Goal: Check status: Check status

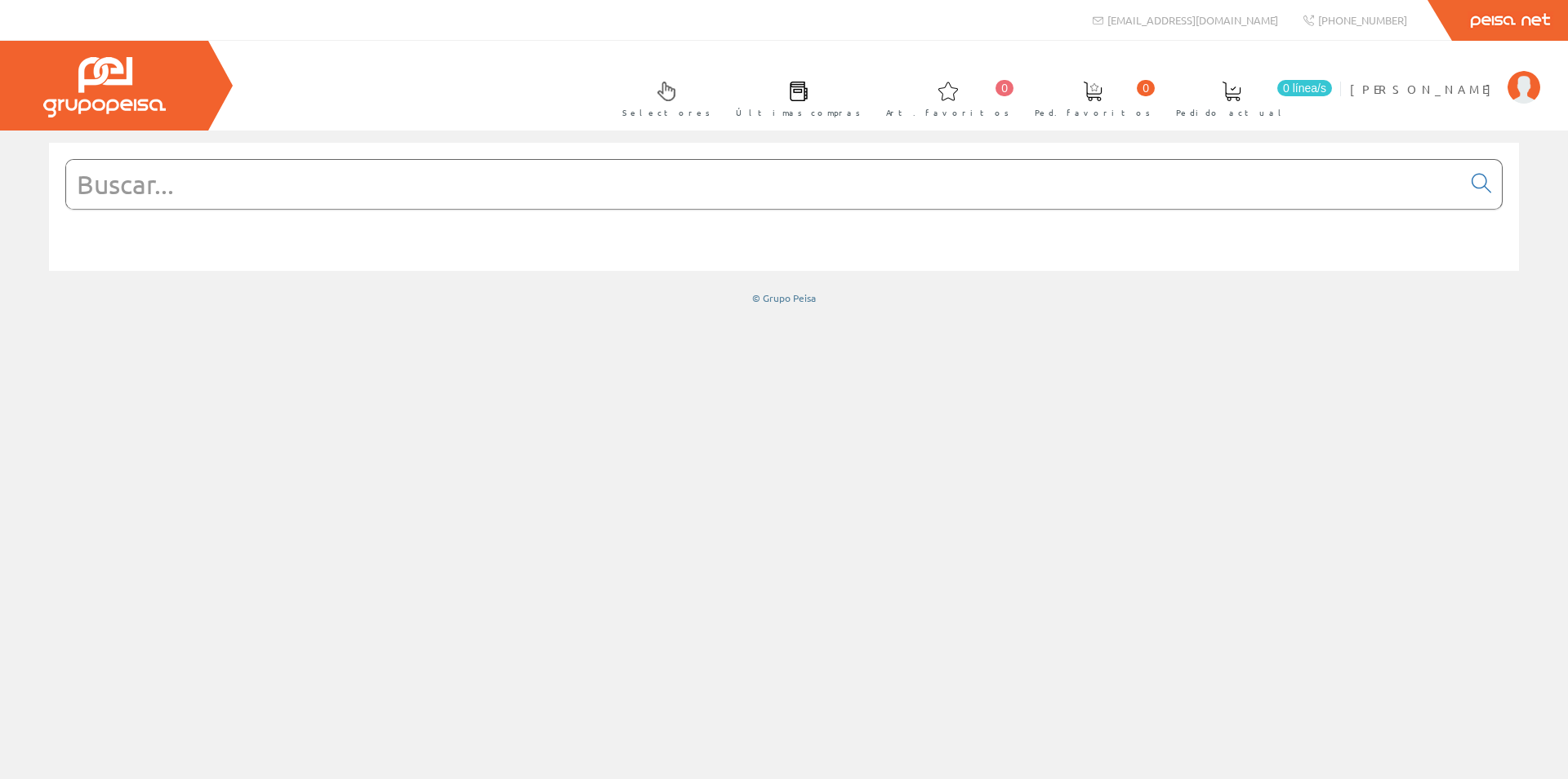
click at [808, 100] on span at bounding box center [798, 91] width 19 height 19
click at [808, 96] on span at bounding box center [798, 91] width 19 height 19
click at [1353, 95] on span "[PERSON_NAME]" at bounding box center [1424, 89] width 150 height 17
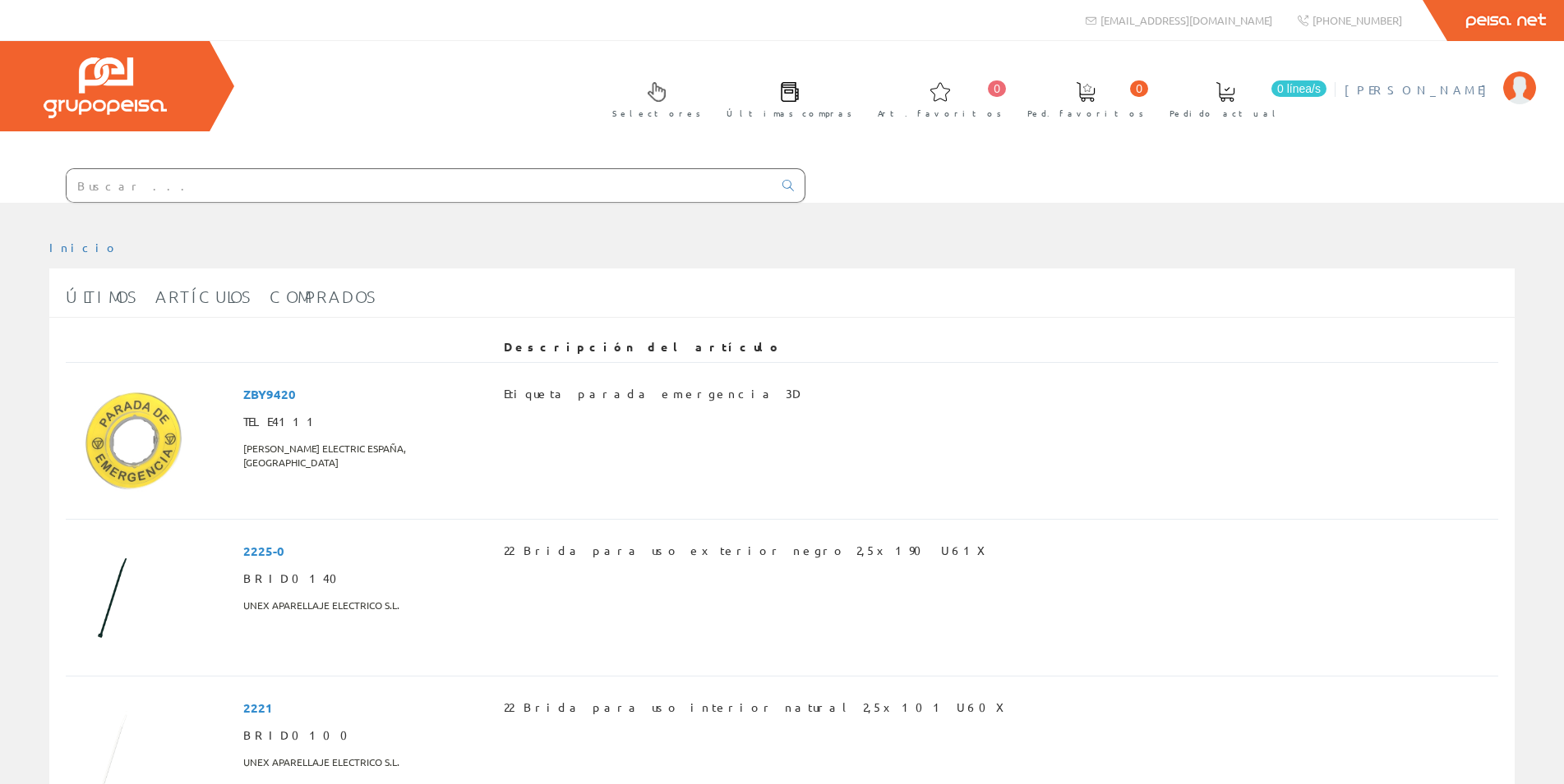
click at [1394, 91] on span "[PERSON_NAME]" at bounding box center [1419, 90] width 151 height 17
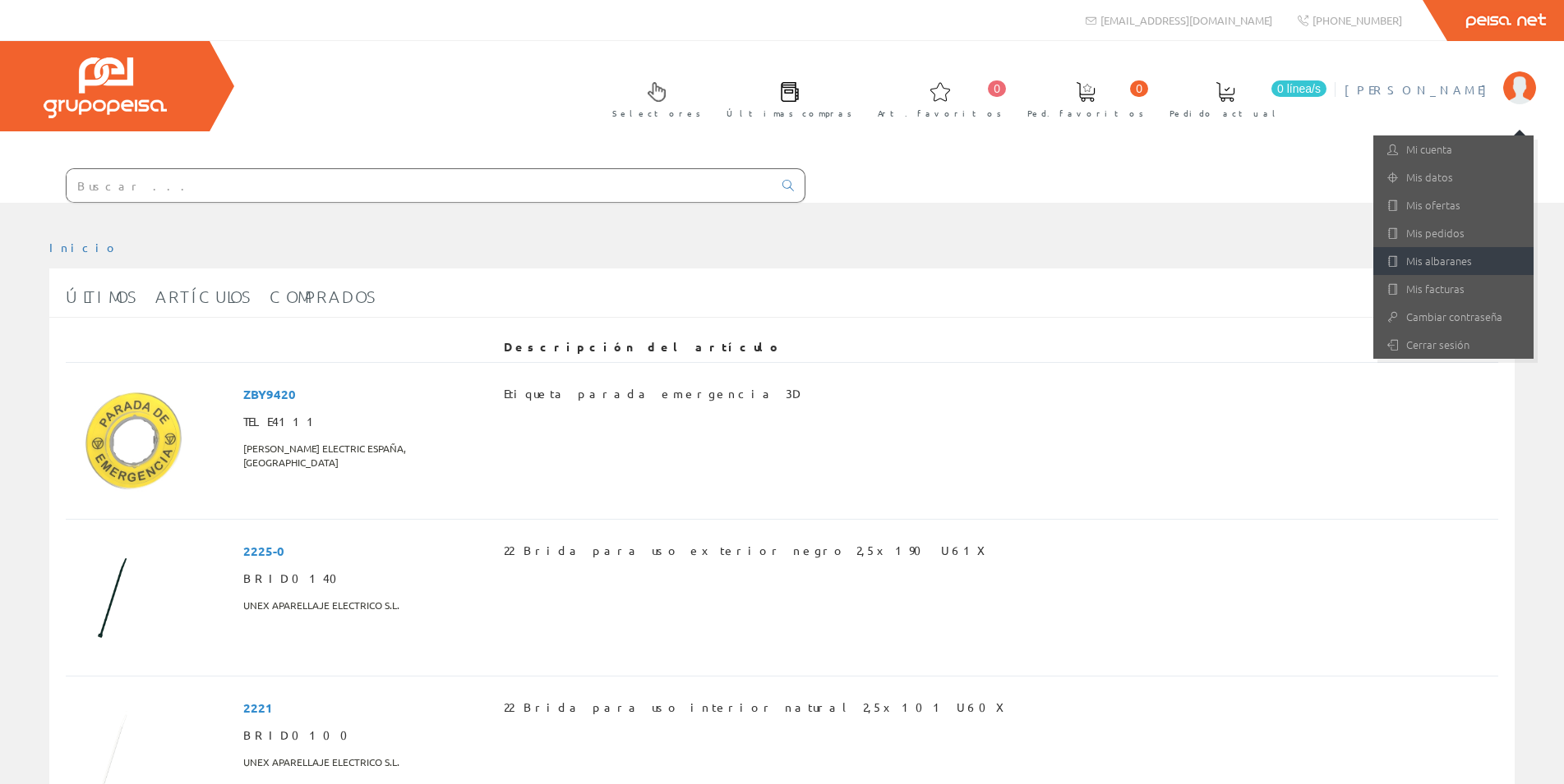
click at [1429, 262] on link "Mis albaranes" at bounding box center [1452, 261] width 160 height 28
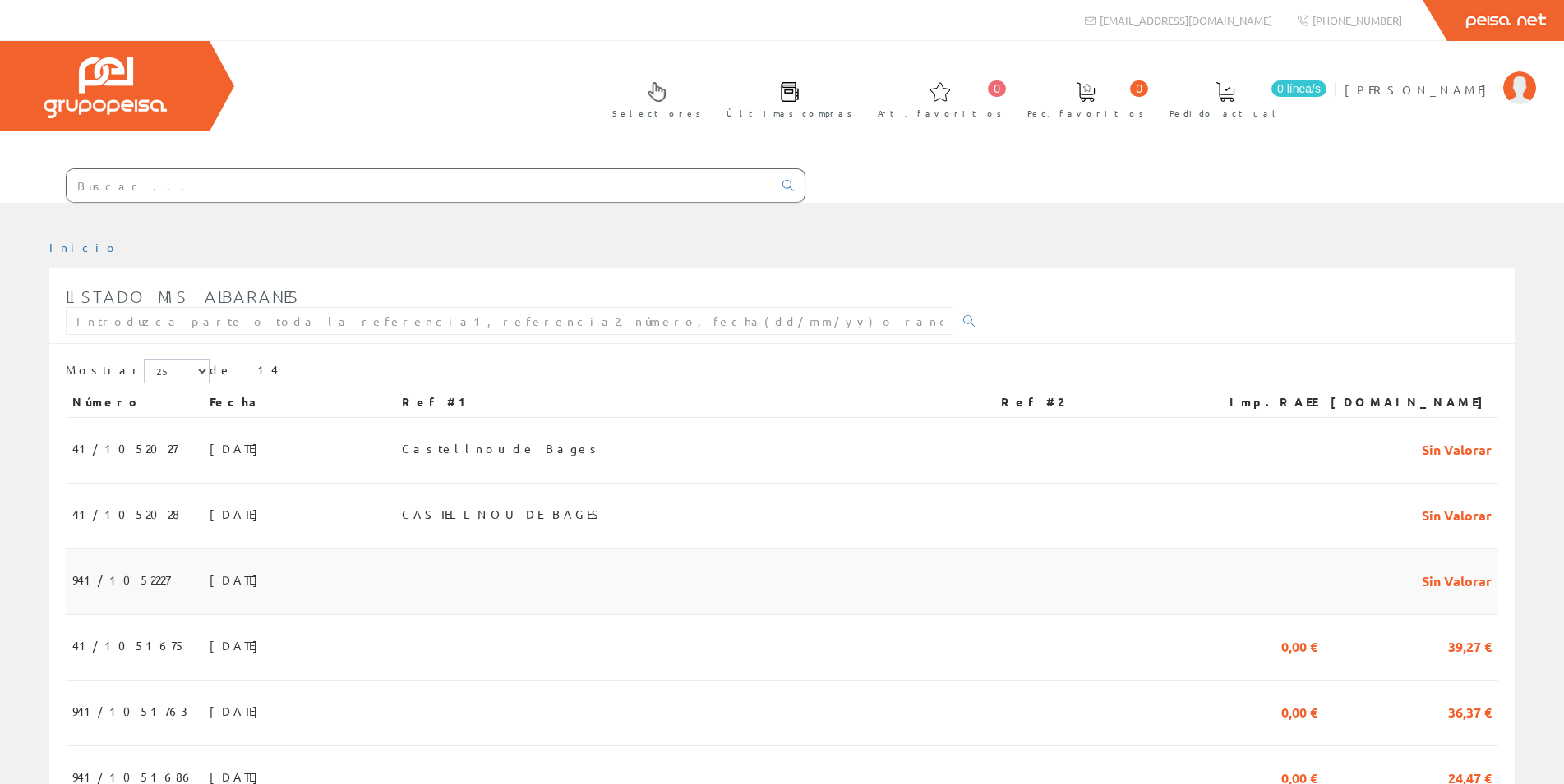
click at [210, 585] on span "[DATE]" at bounding box center [238, 580] width 56 height 28
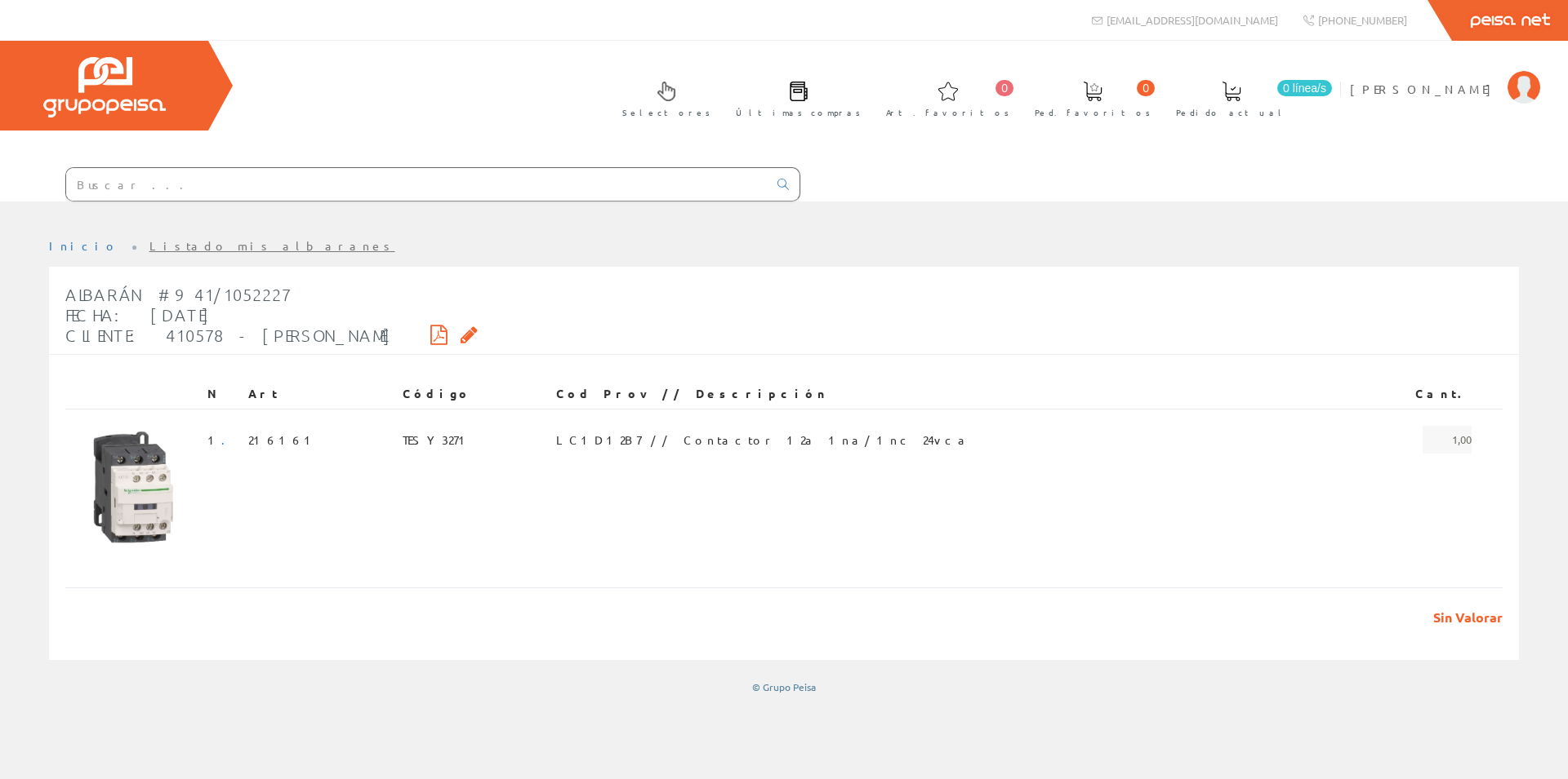
click at [448, 329] on icon at bounding box center [438, 334] width 17 height 11
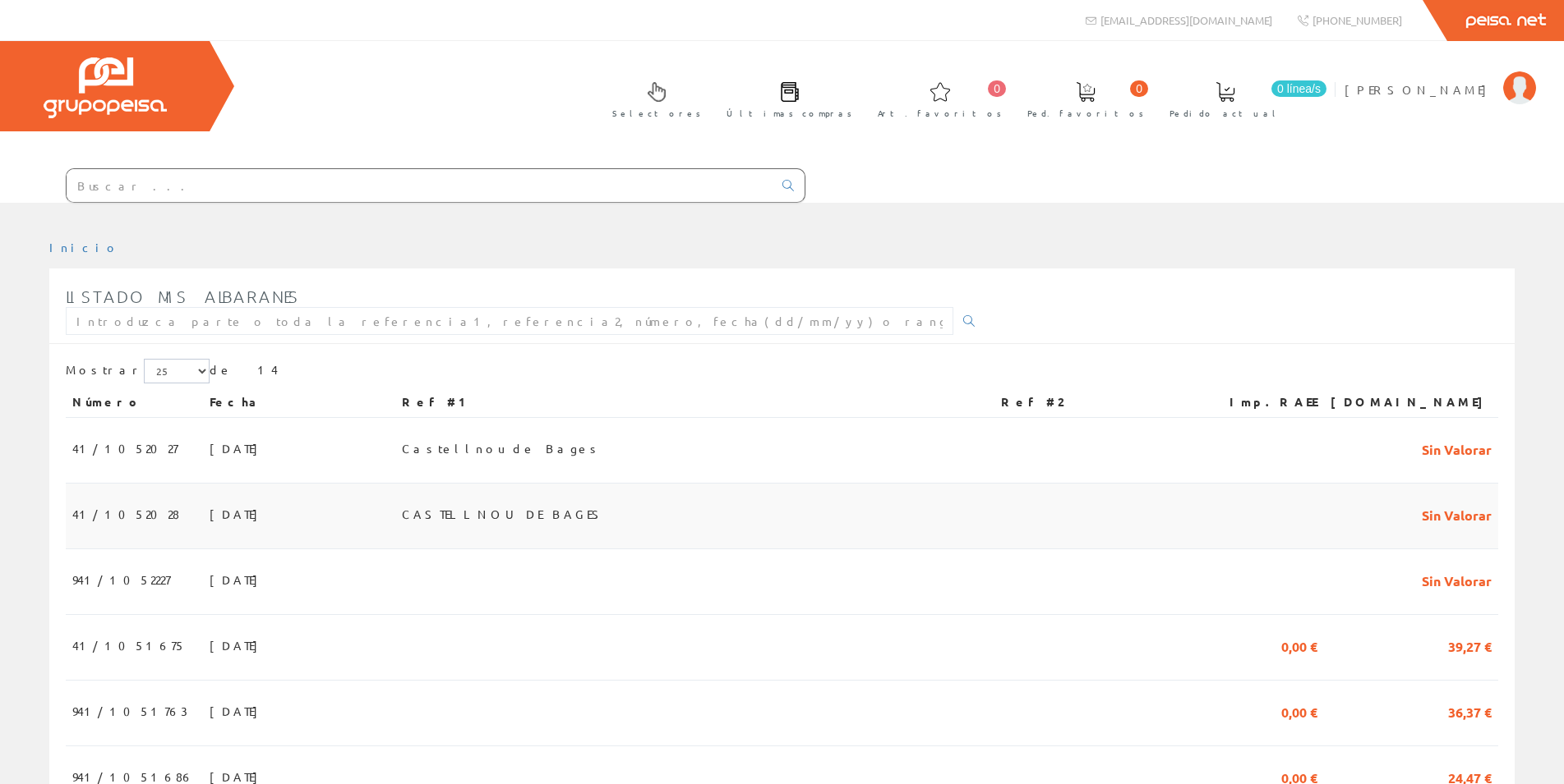
click at [395, 525] on td "03/10/2025" at bounding box center [299, 516] width 192 height 66
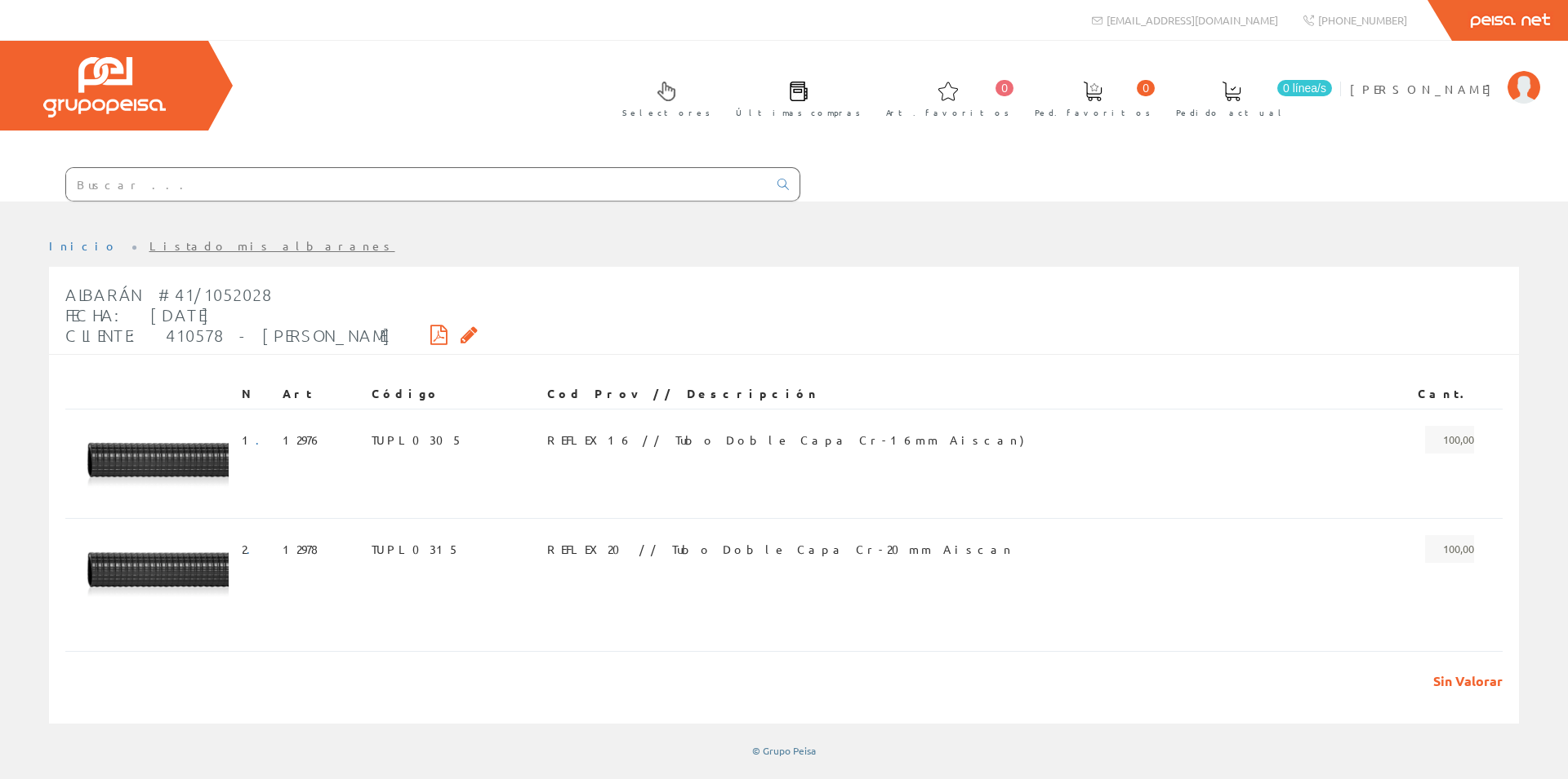
click at [731, 410] on td "REFLEX16 // Tubo Doble Capa Cr-16mm Aiscan)" at bounding box center [951, 463] width 823 height 109
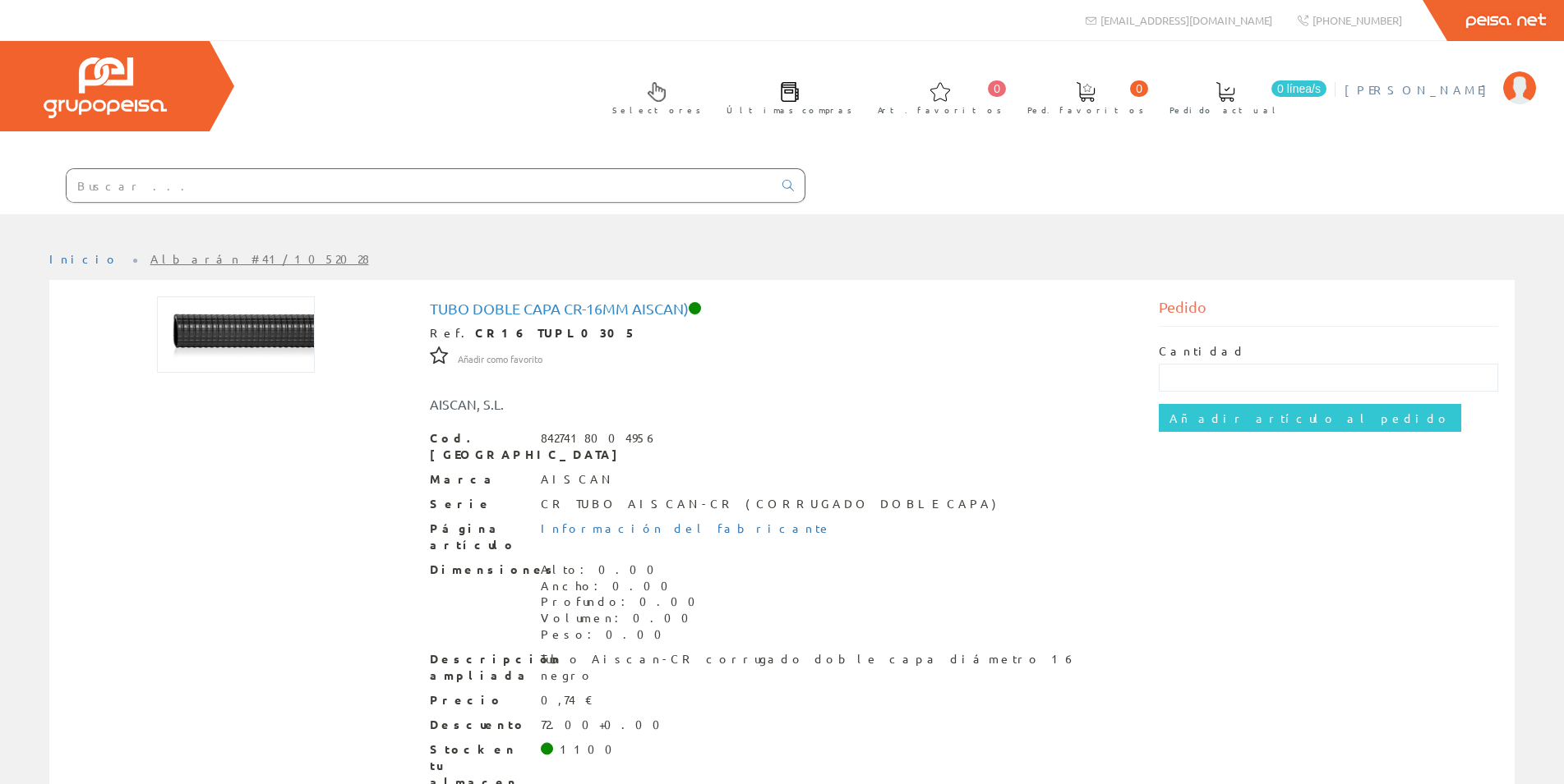
click at [1397, 90] on span "FARRIOLS SALAMERO FRANCESC" at bounding box center [1419, 90] width 151 height 17
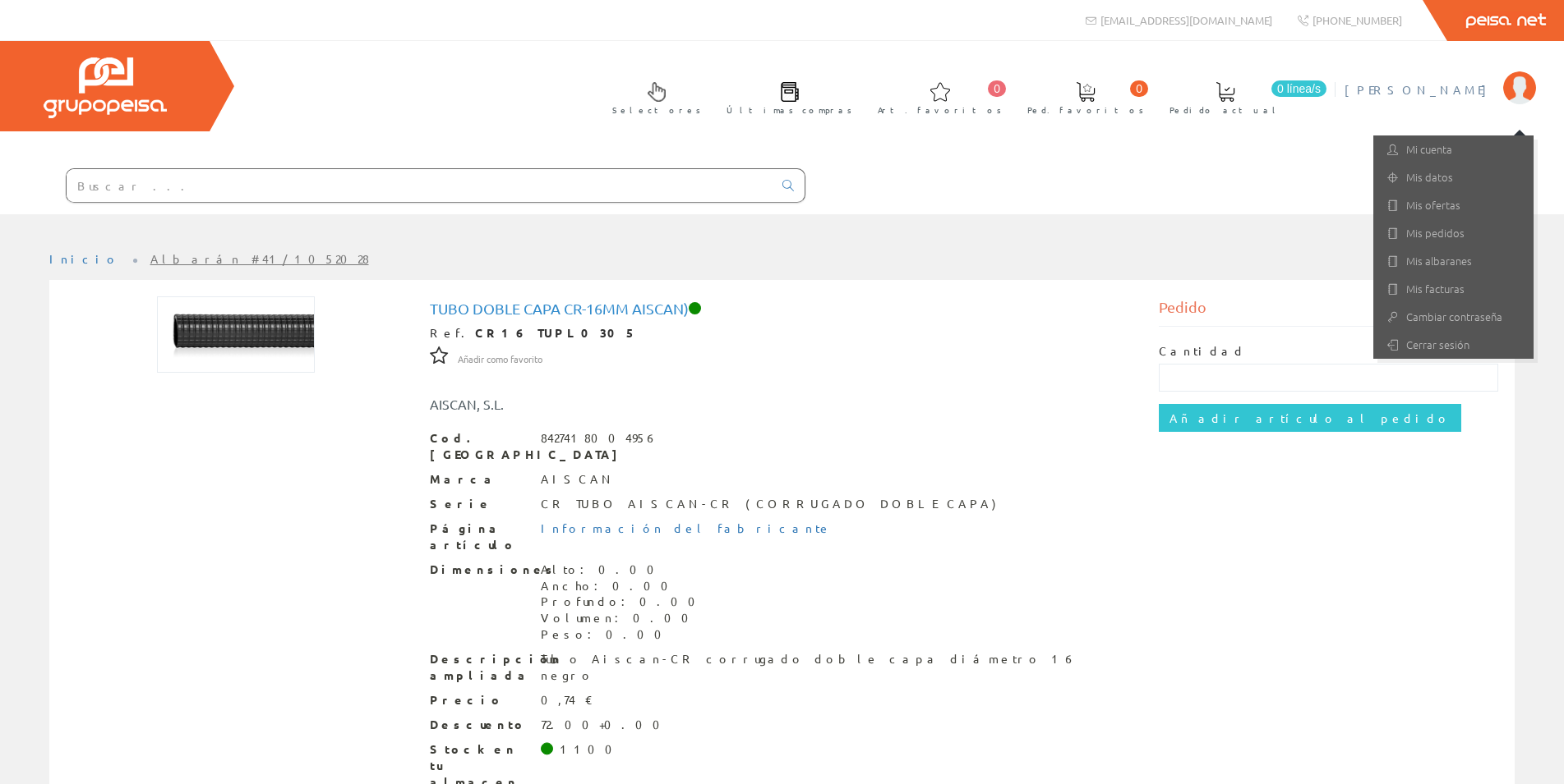
click at [1515, 31] on link "Peisa Net" at bounding box center [1505, 20] width 117 height 41
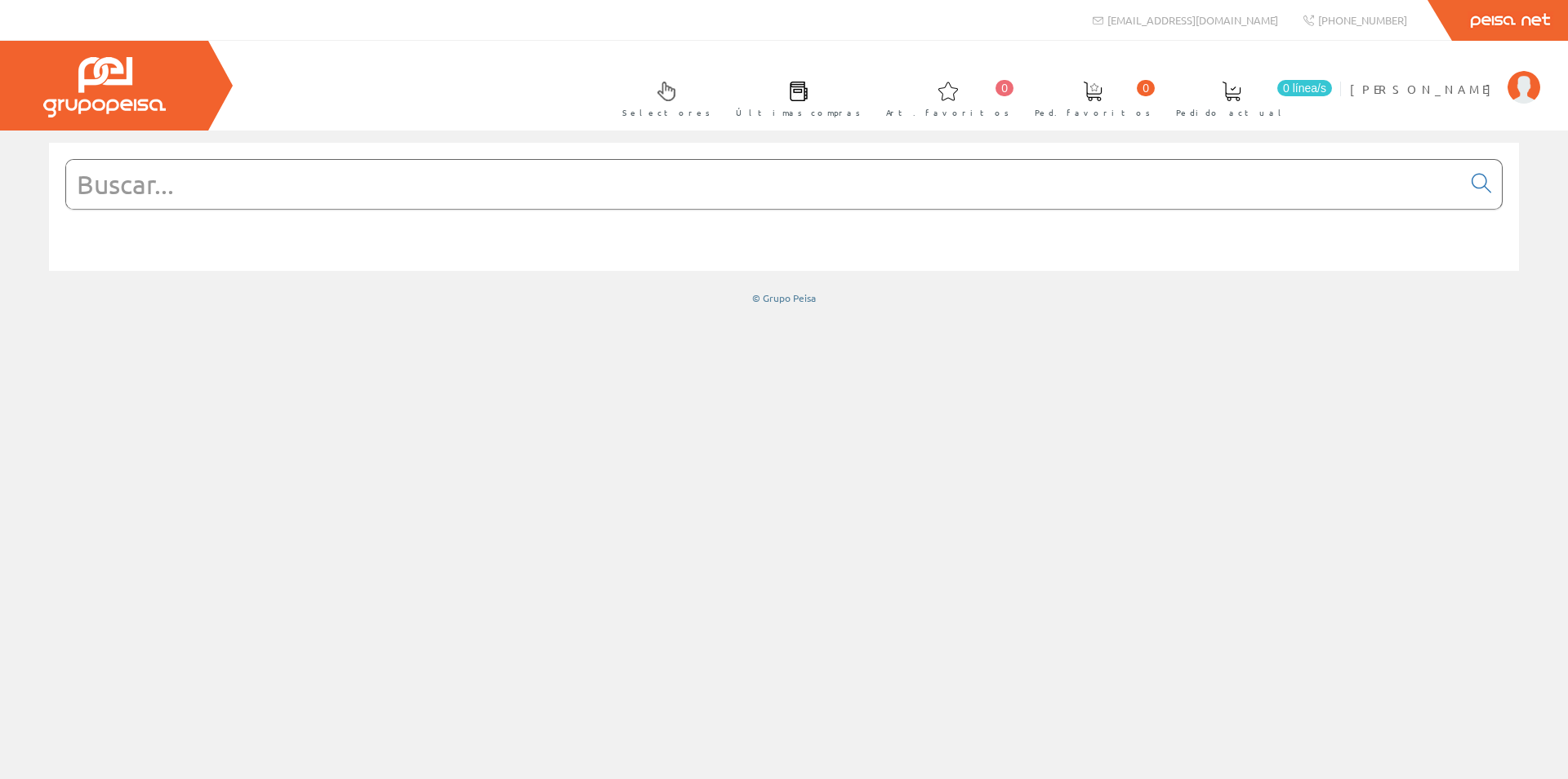
click at [1492, 28] on link "Peisa Net" at bounding box center [1509, 20] width 116 height 40
click at [1436, 92] on span "FARRIOLS SALAMERO FRANCESC" at bounding box center [1424, 89] width 150 height 17
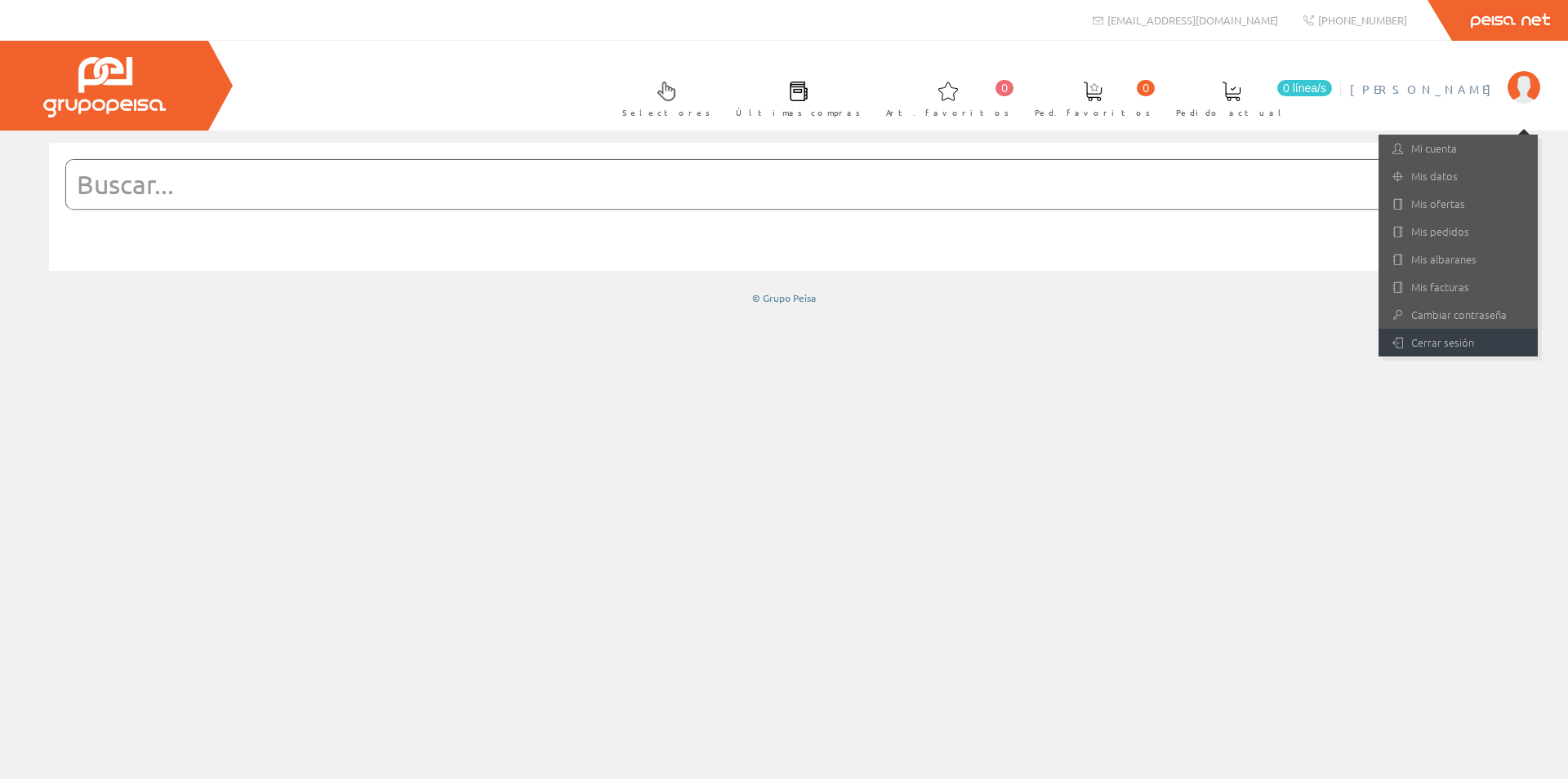
click at [1449, 342] on link "Cerrar sesión" at bounding box center [1458, 343] width 159 height 28
